Goal: Information Seeking & Learning: Compare options

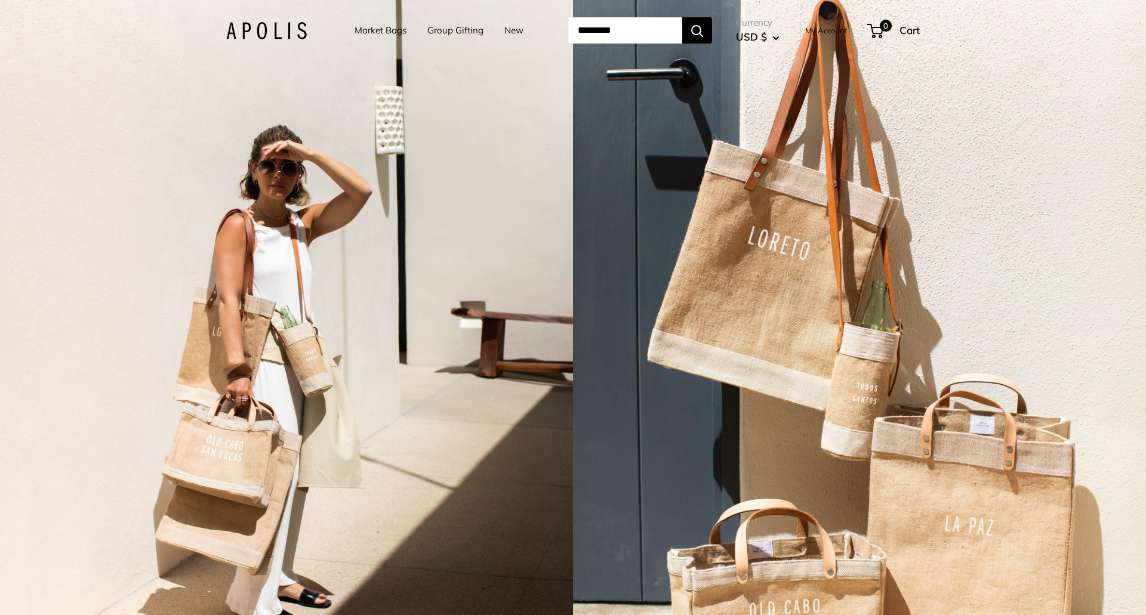
click at [387, 31] on link "Market Bags" at bounding box center [381, 30] width 52 height 17
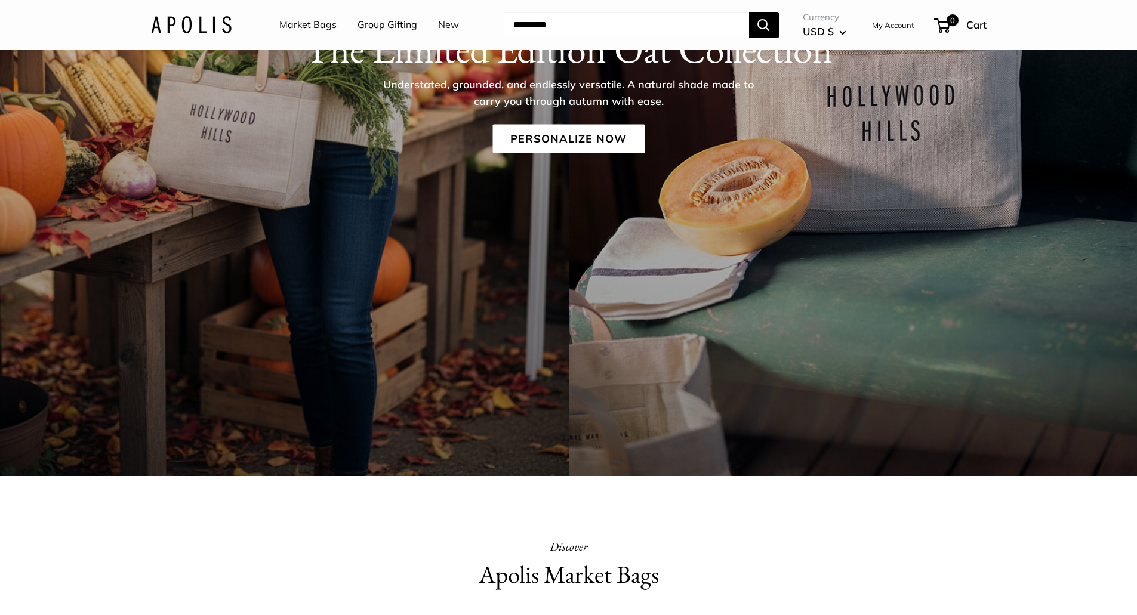
scroll to position [119, 0]
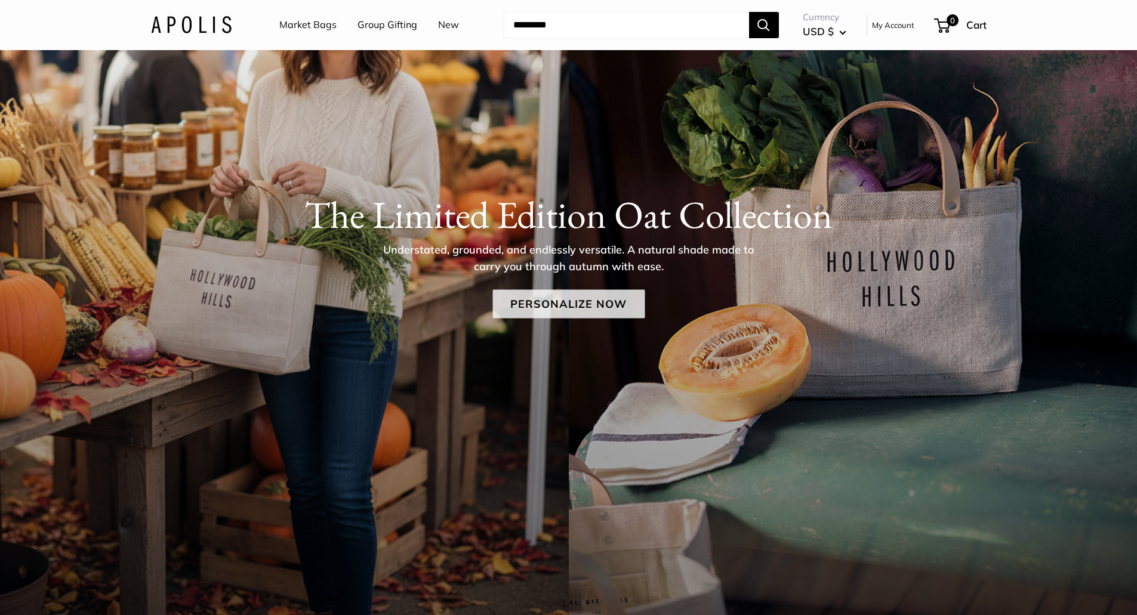
click at [612, 302] on link "Personalize Now" at bounding box center [568, 303] width 152 height 29
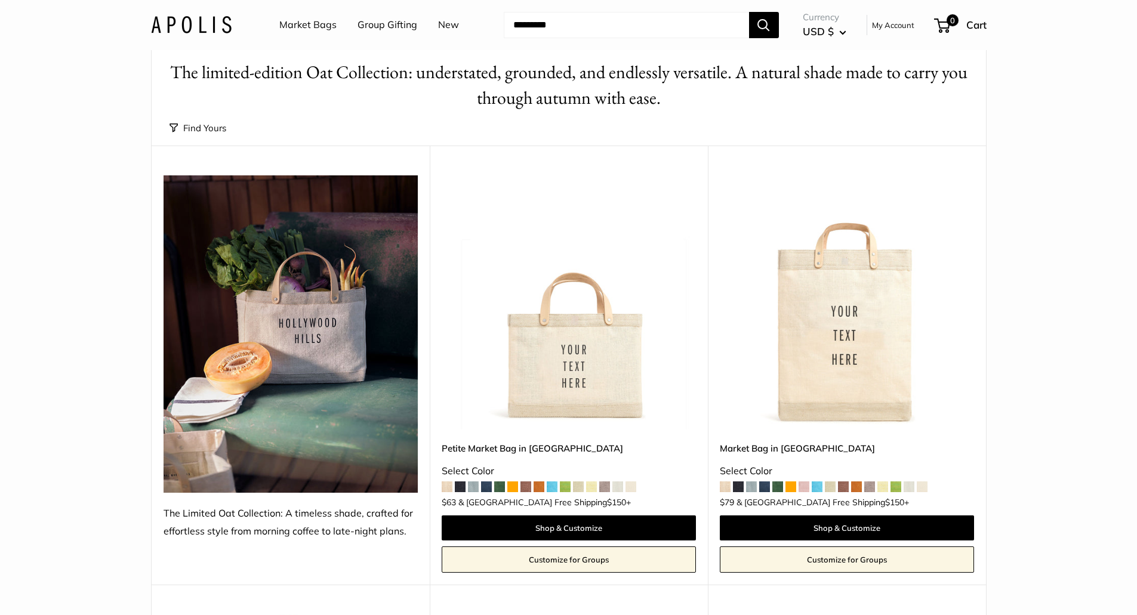
scroll to position [60, 0]
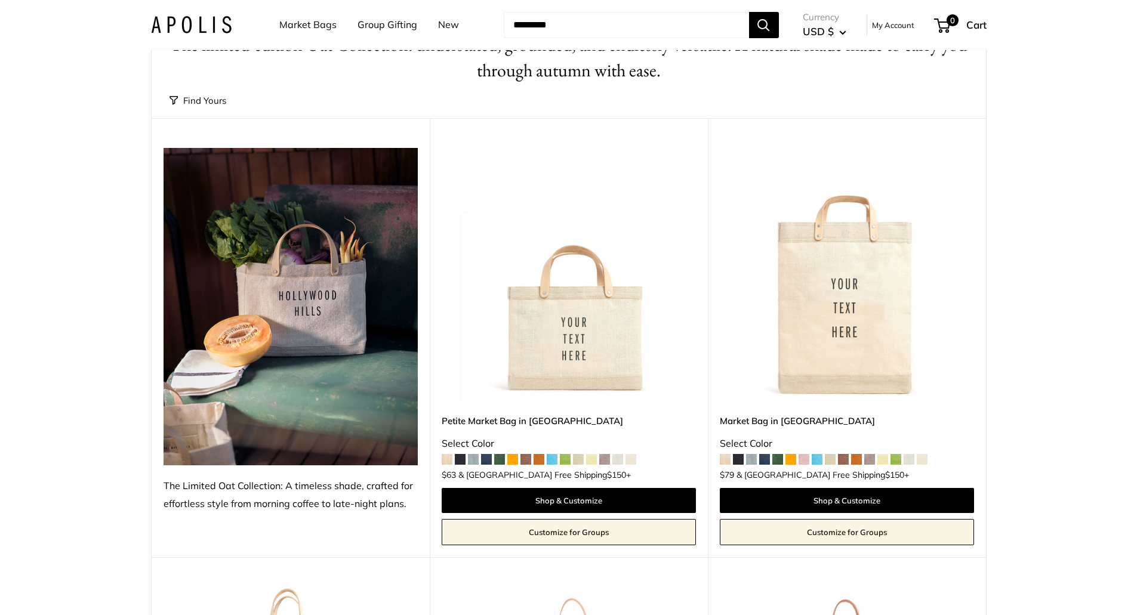
click at [655, 417] on link "Petite Market Bag in Oat" at bounding box center [569, 421] width 254 height 14
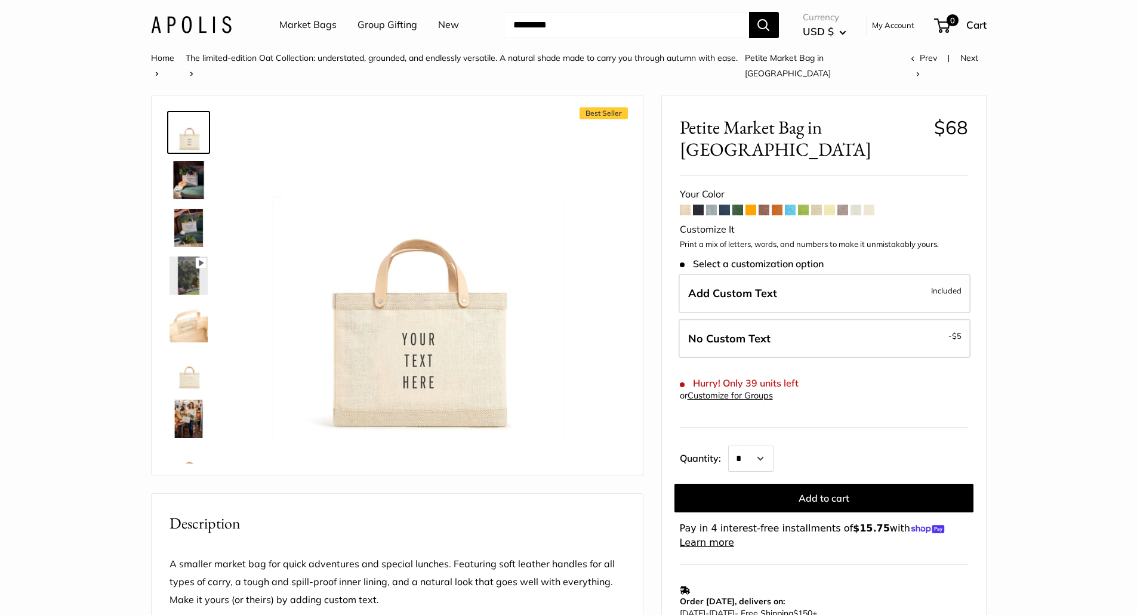
click at [711, 205] on span at bounding box center [711, 210] width 11 height 11
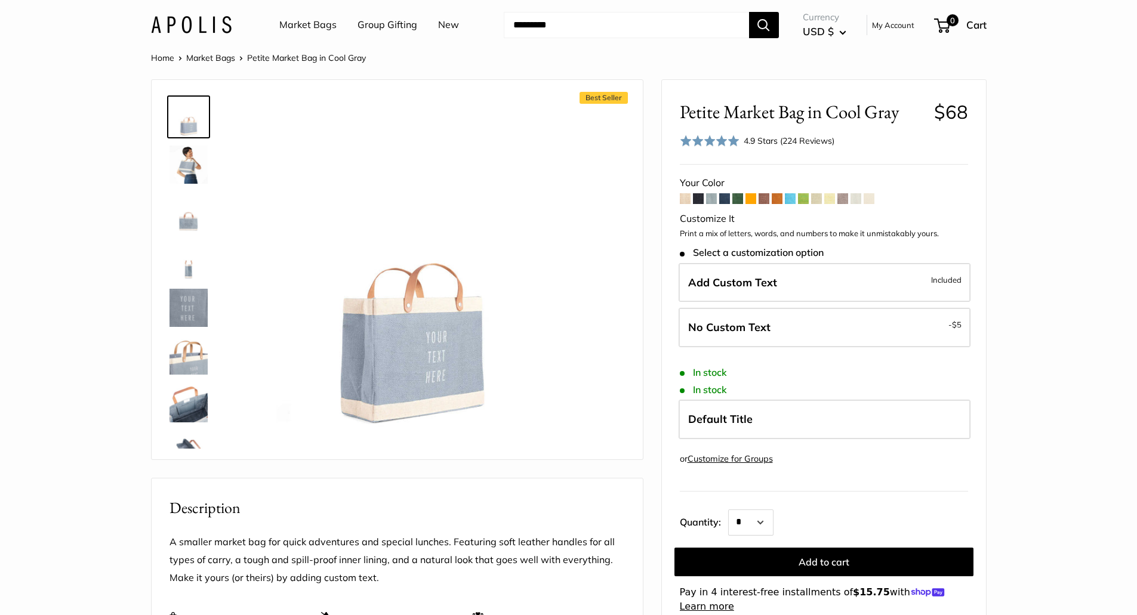
click at [699, 199] on span at bounding box center [698, 198] width 11 height 11
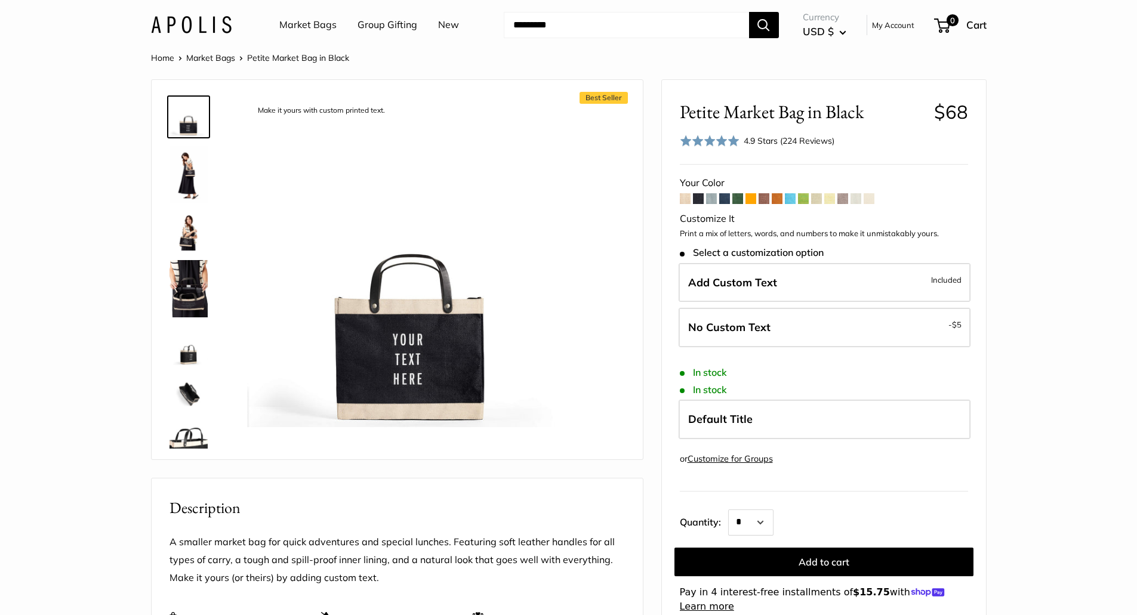
click at [708, 198] on span at bounding box center [711, 198] width 11 height 11
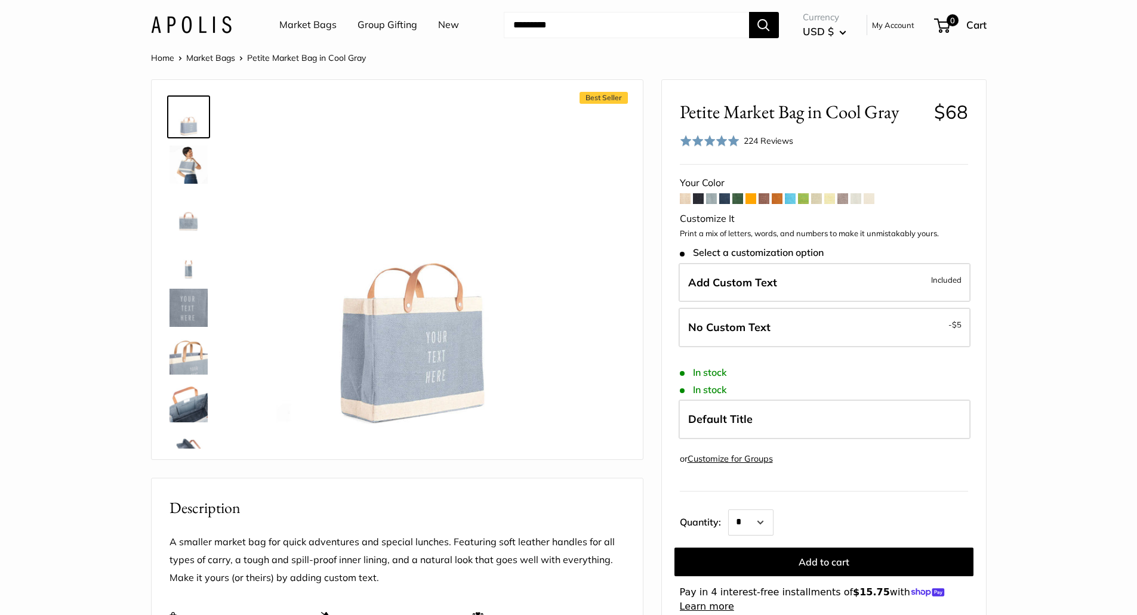
click at [722, 200] on span at bounding box center [724, 198] width 11 height 11
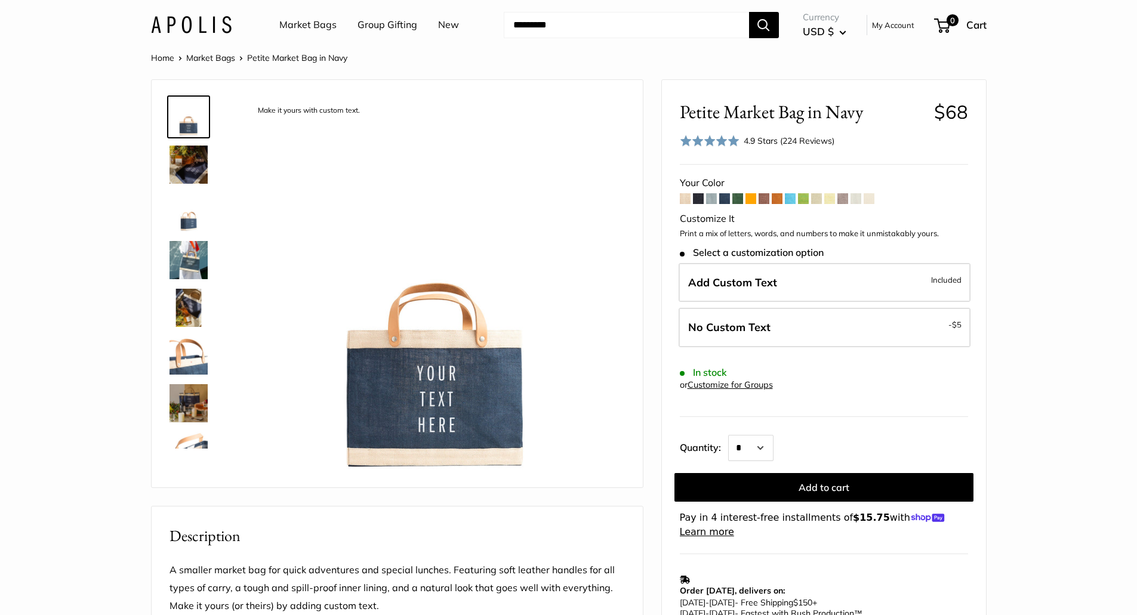
click at [766, 199] on span at bounding box center [764, 198] width 11 height 11
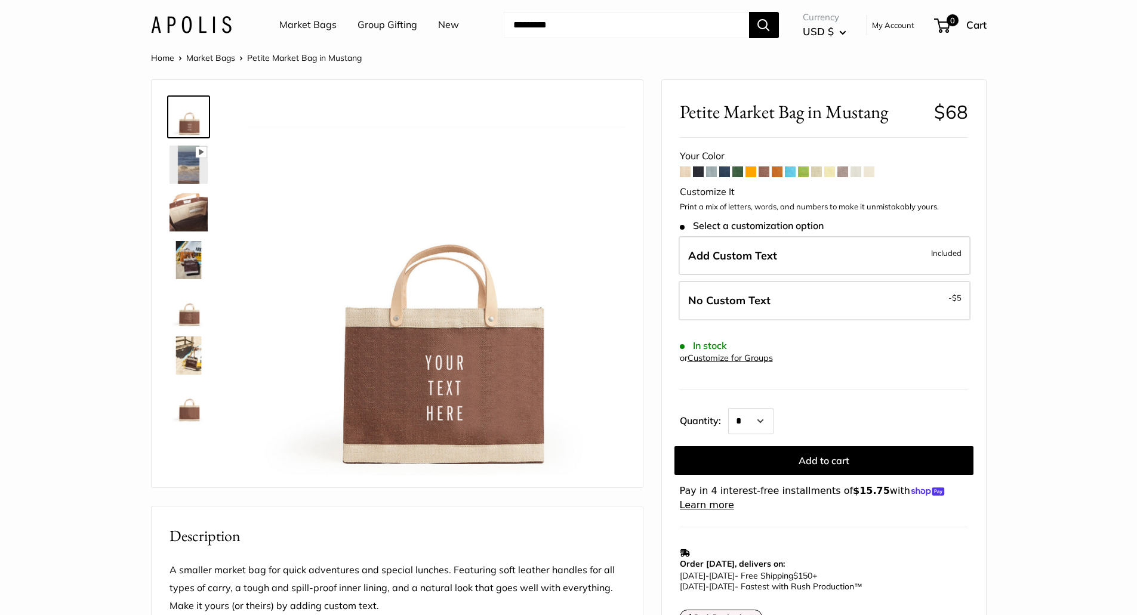
click at [794, 174] on span at bounding box center [790, 172] width 11 height 11
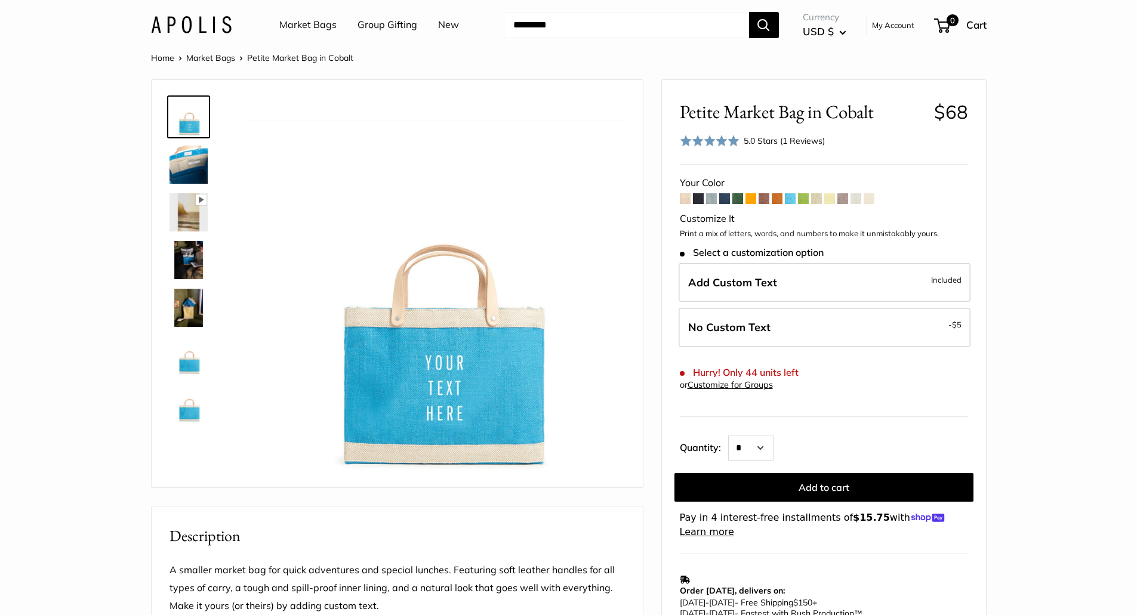
click at [831, 199] on span at bounding box center [829, 198] width 11 height 11
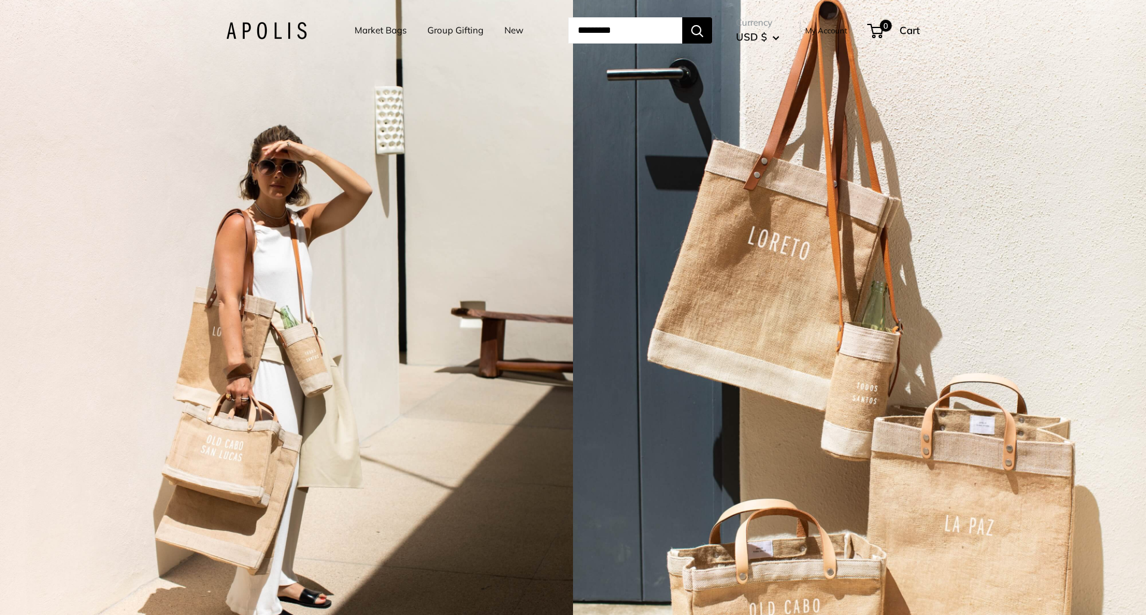
click at [359, 30] on link "Market Bags" at bounding box center [381, 30] width 52 height 17
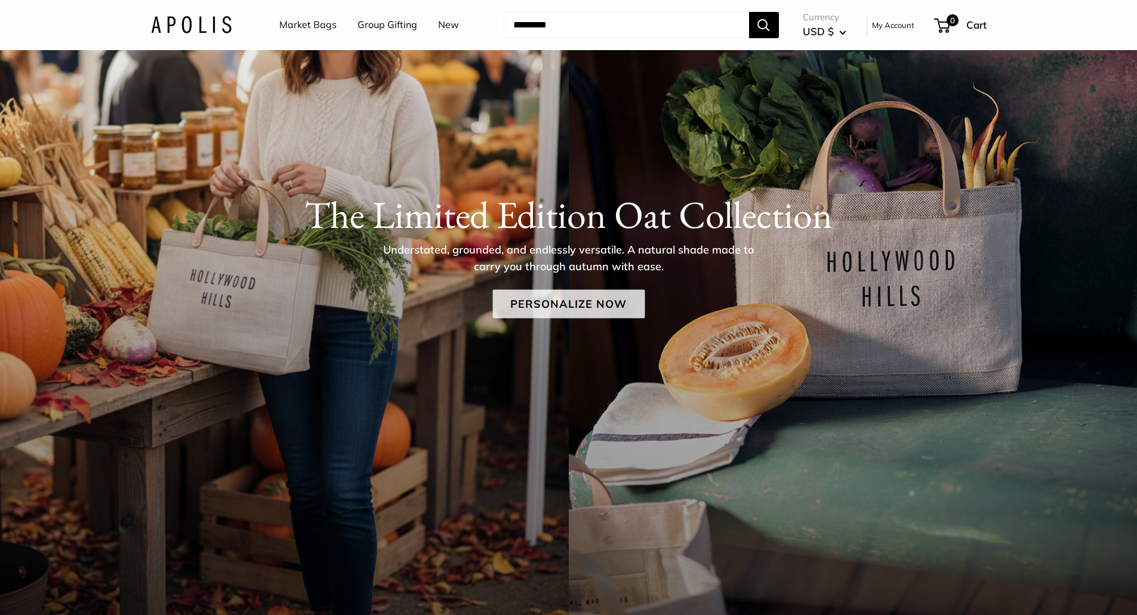
click at [597, 303] on link "Personalize Now" at bounding box center [568, 303] width 152 height 29
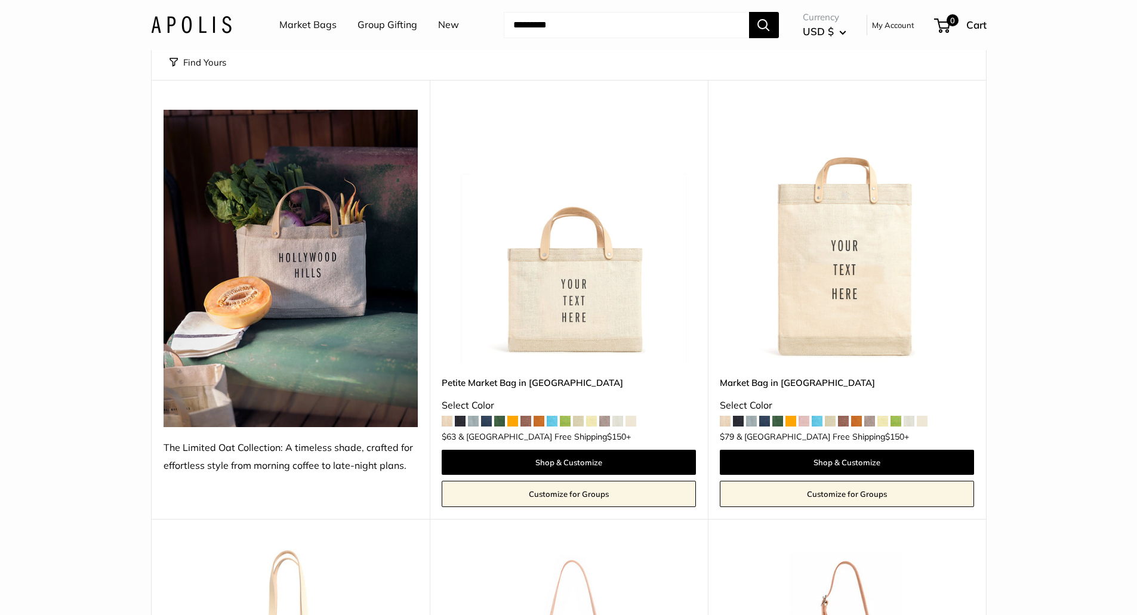
scroll to position [119, 0]
